Goal: Navigation & Orientation: Find specific page/section

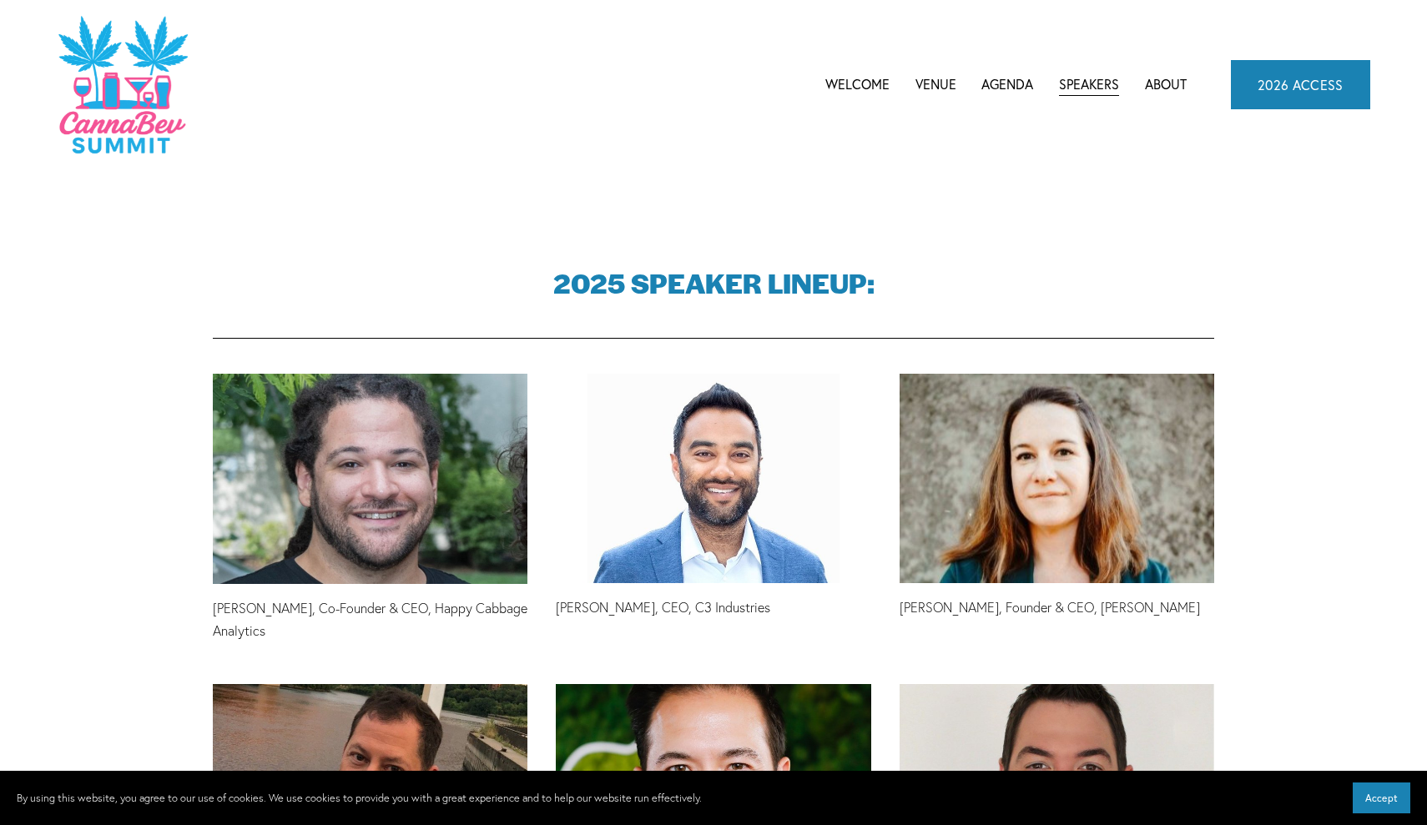
click at [0, 0] on span "CannaBev Summit 2026" at bounding box center [0, 0] width 0 height 0
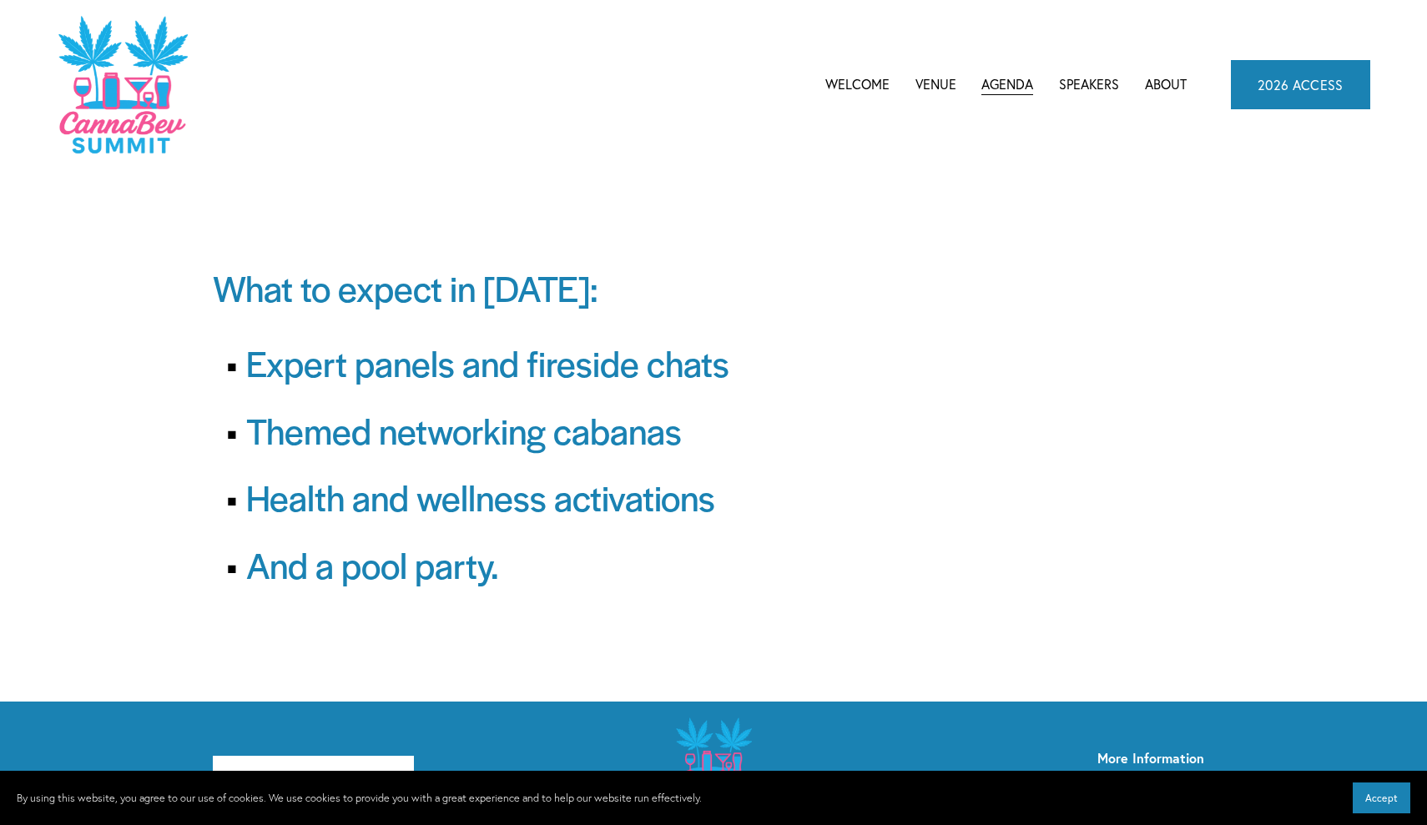
click at [932, 83] on link "Venue" at bounding box center [935, 84] width 41 height 25
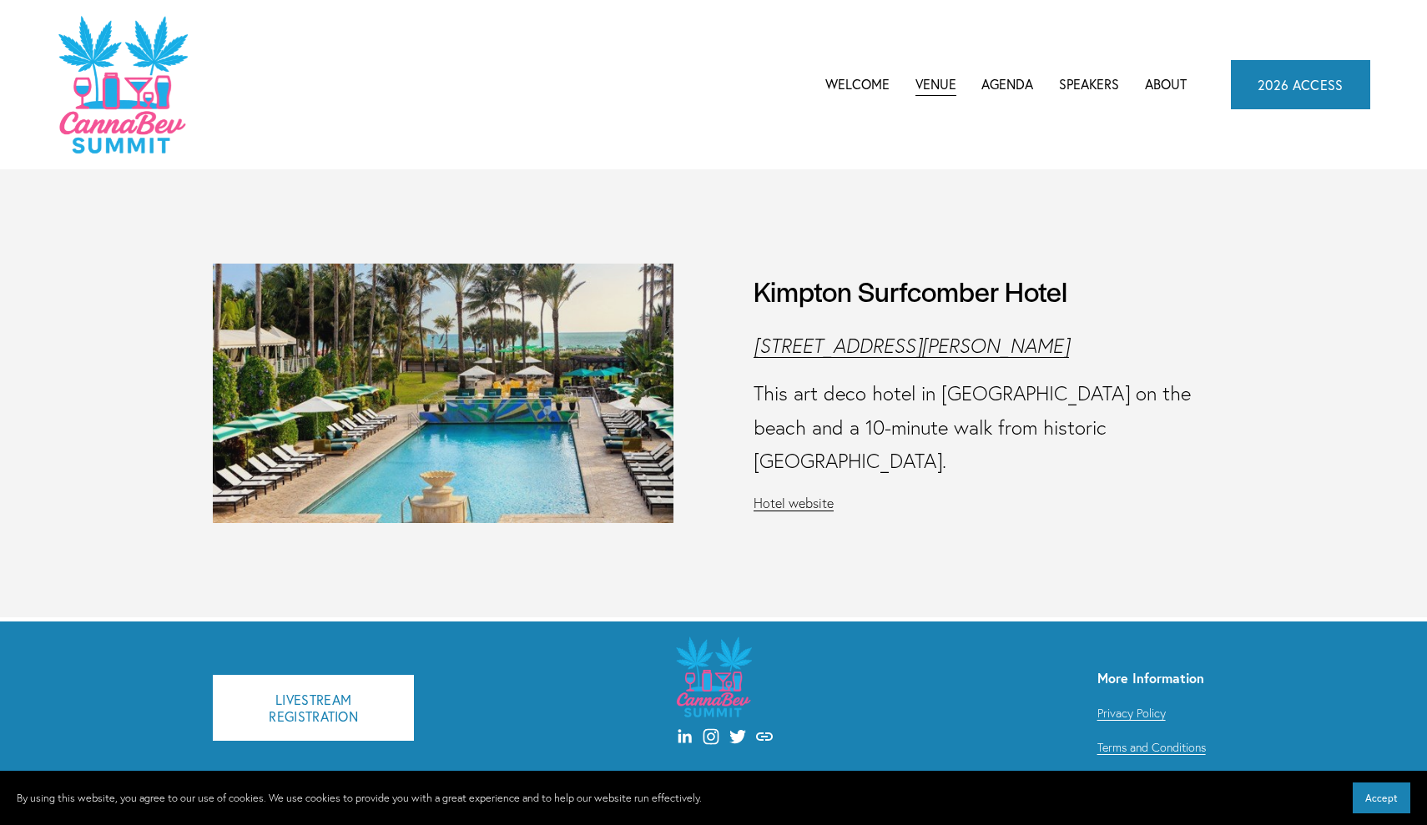
click at [845, 85] on link "Welcome" at bounding box center [857, 84] width 64 height 25
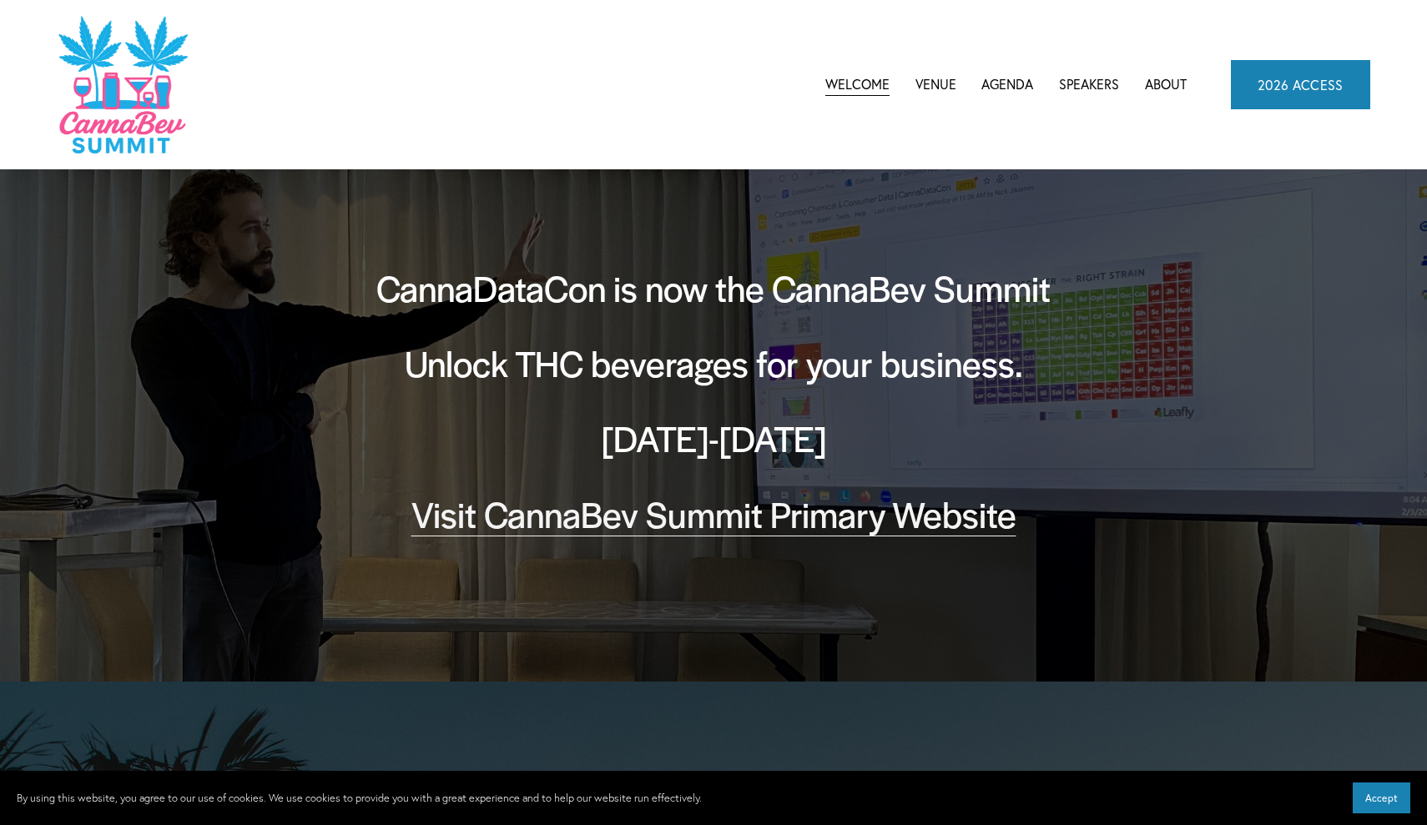
click at [1275, 98] on link "2026 ACCESS" at bounding box center [1300, 84] width 139 height 48
click at [0, 0] on span "CannaBev Summit 2026" at bounding box center [0, 0] width 0 height 0
